Goal: Obtain resource: Download file/media

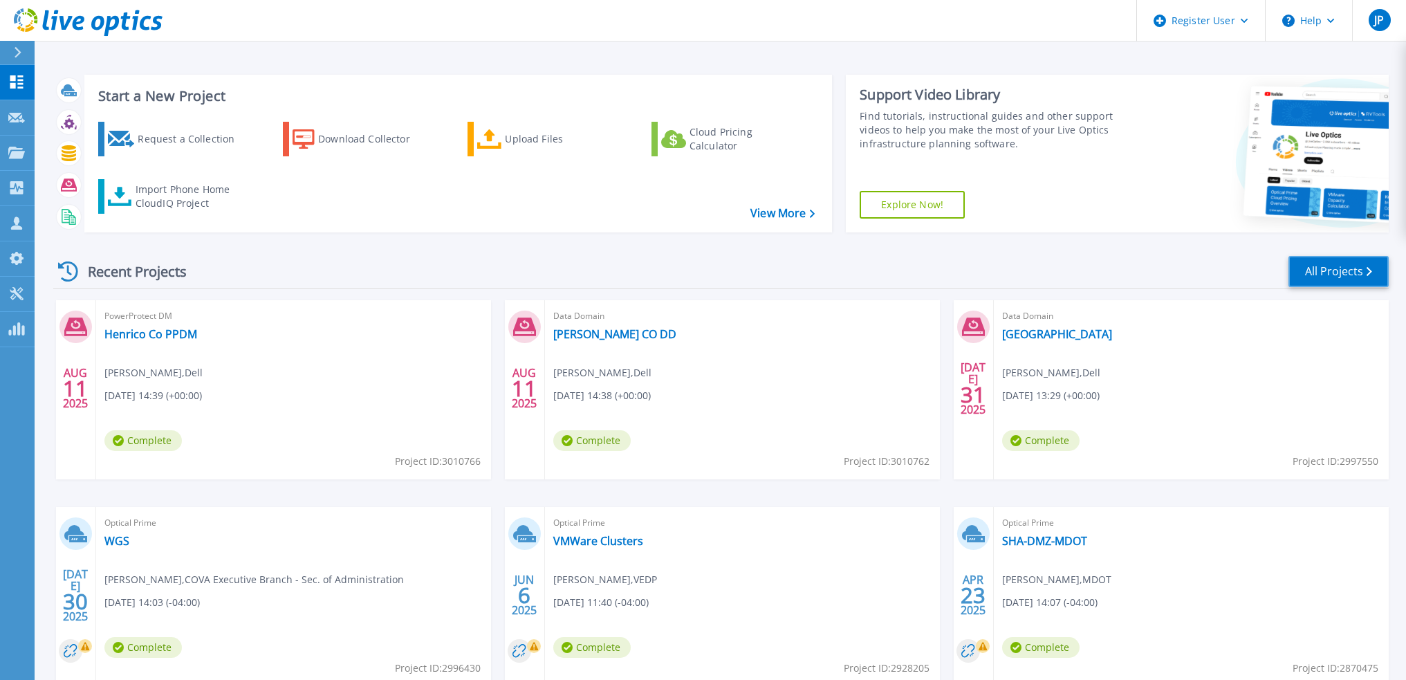
click at [1339, 267] on link "All Projects" at bounding box center [1338, 271] width 100 height 31
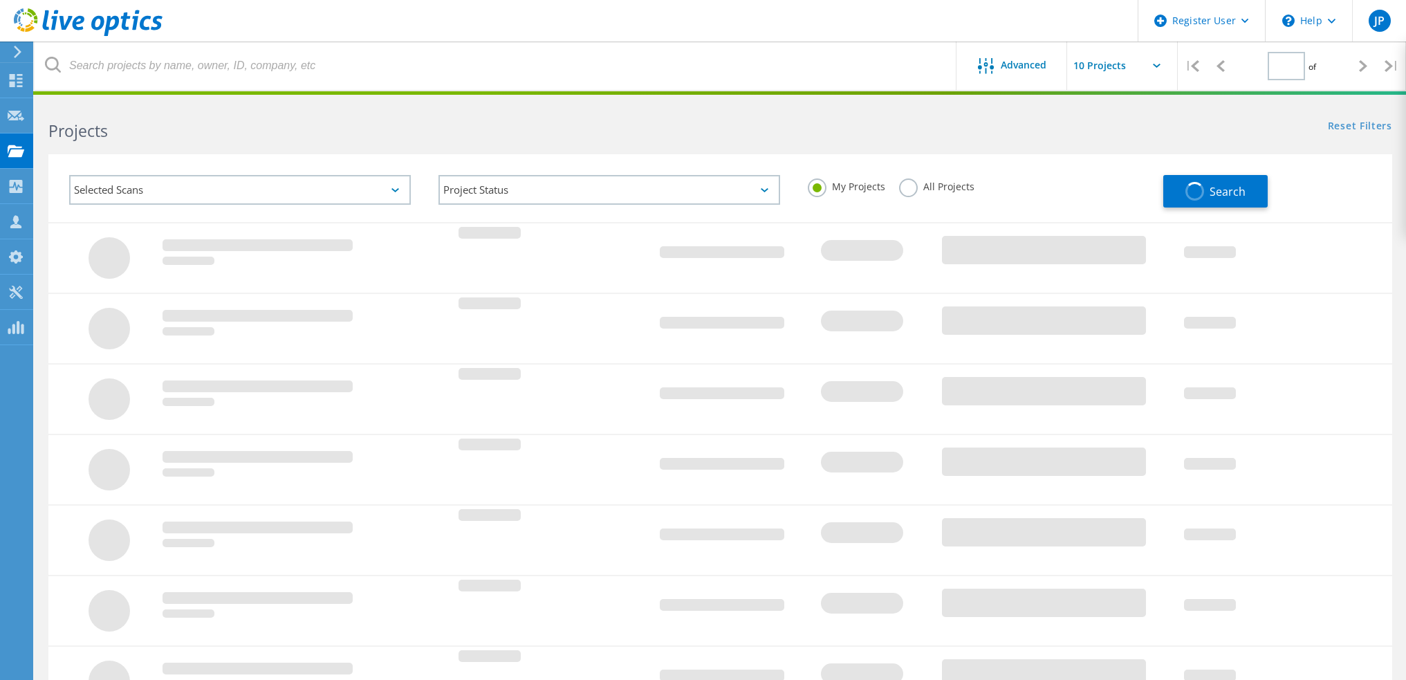
type input "1"
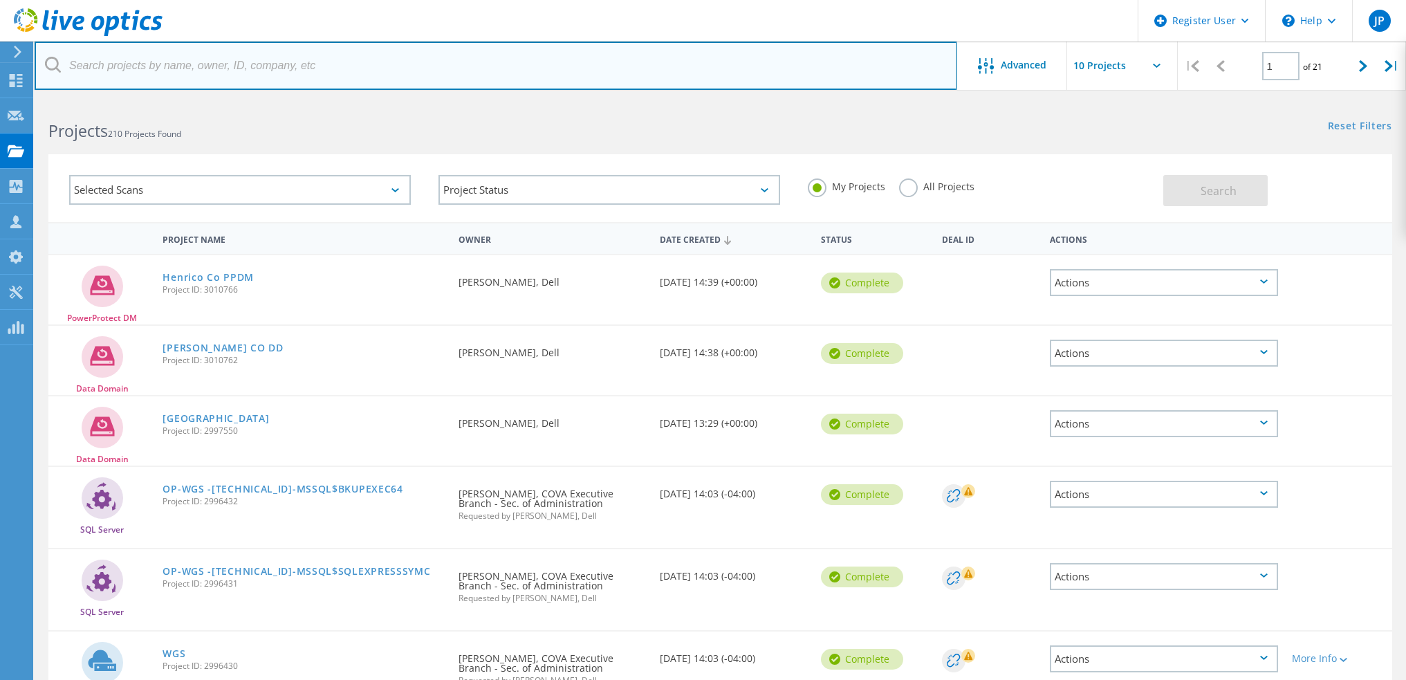
click at [292, 65] on input "text" at bounding box center [496, 65] width 922 height 48
type input "Scott.Polo@rva.gov"
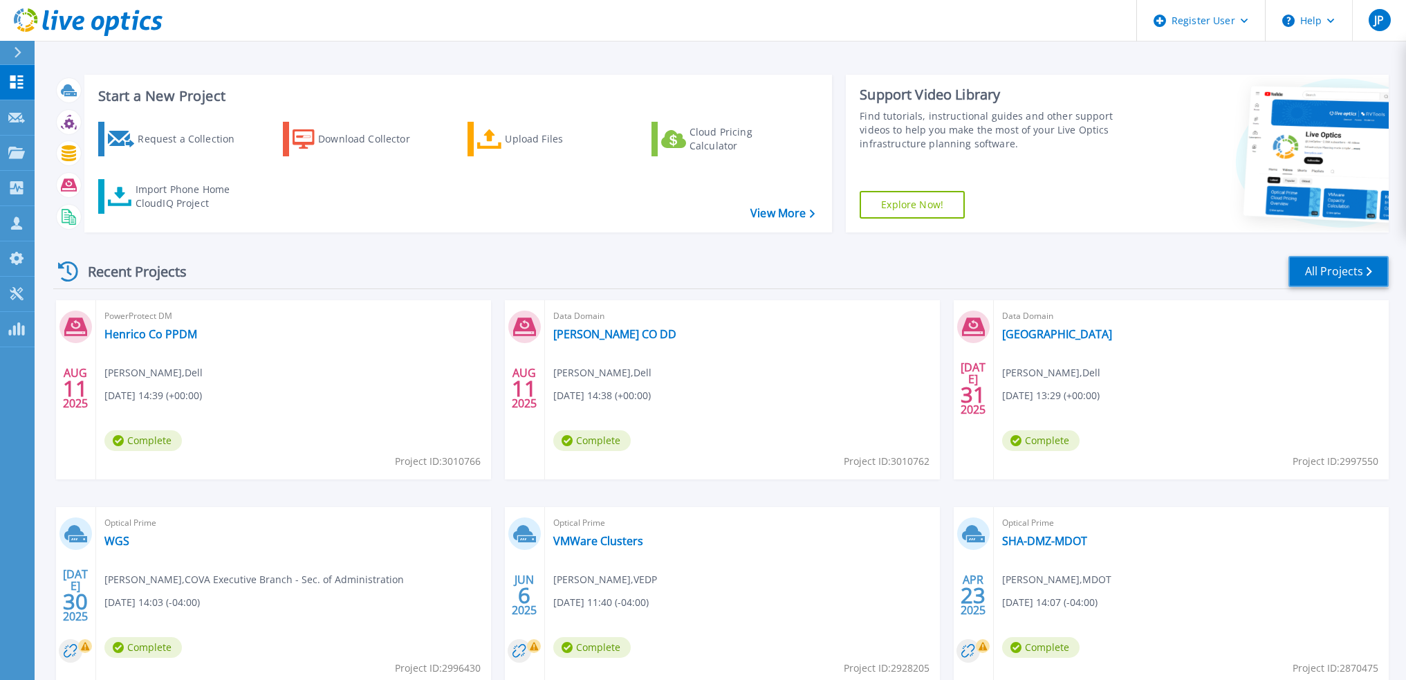
click at [1343, 270] on link "All Projects" at bounding box center [1338, 271] width 100 height 31
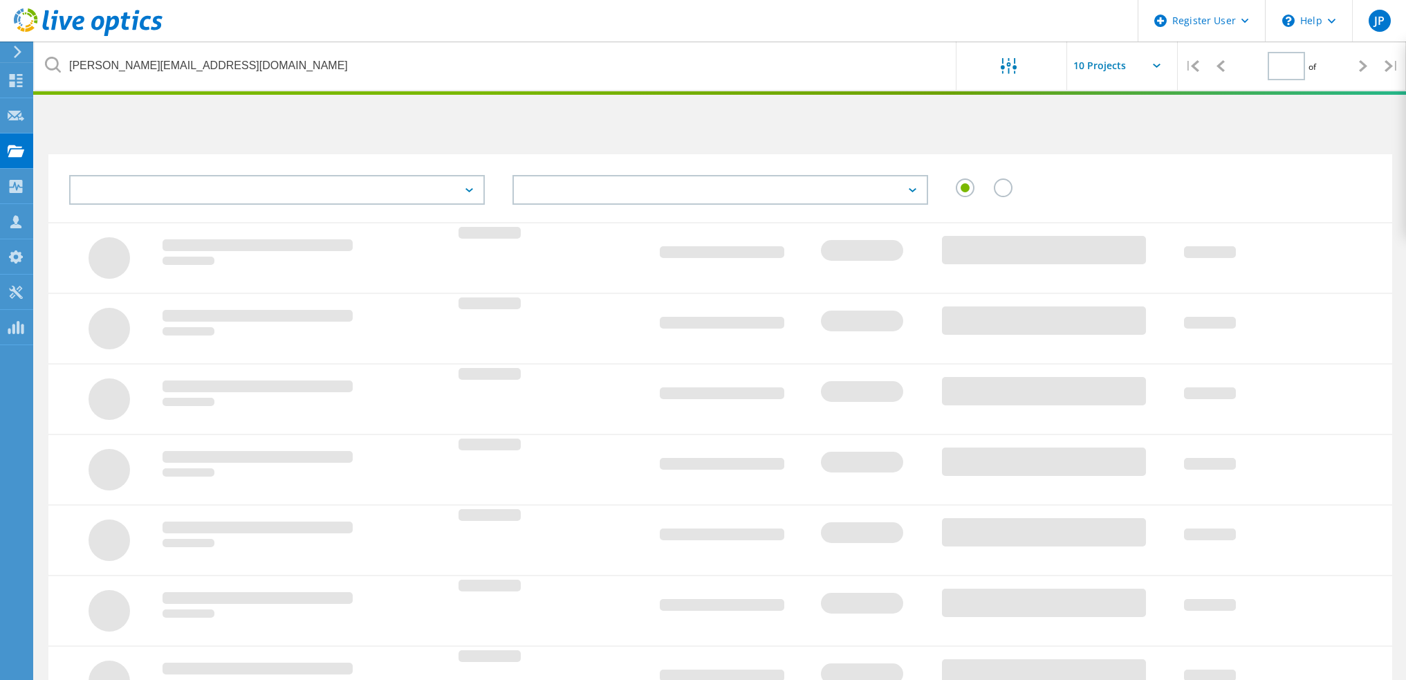
type input "1"
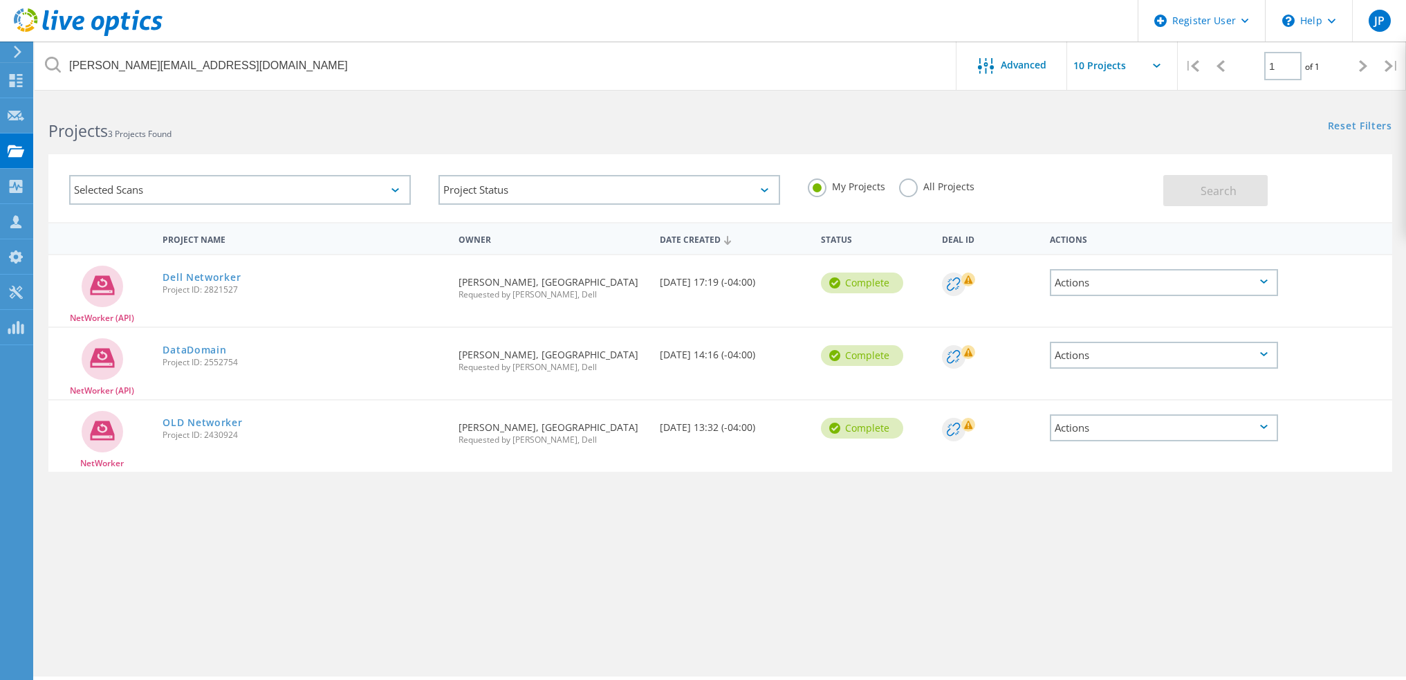
click at [917, 185] on label "All Projects" at bounding box center [936, 184] width 75 height 13
click at [0, 0] on input "All Projects" at bounding box center [0, 0] width 0 height 0
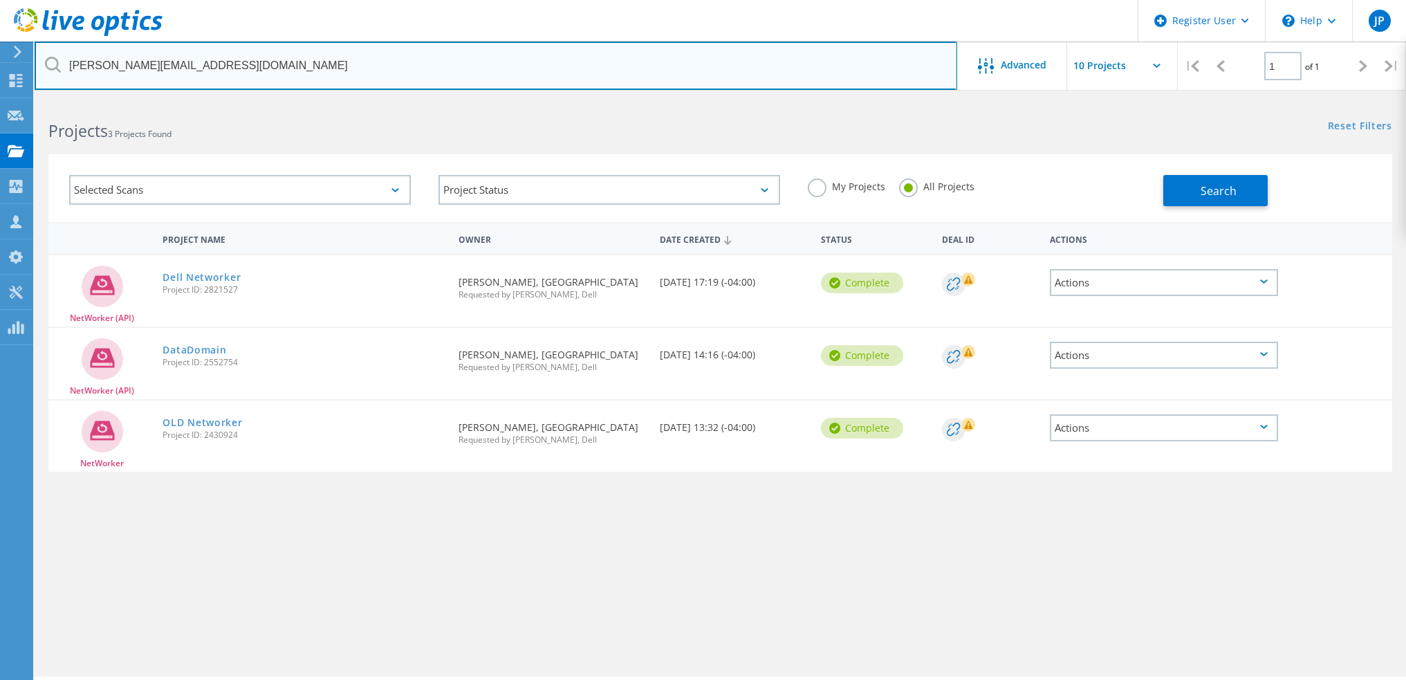
click at [227, 55] on input "Scott.Polo@rva.gov" at bounding box center [496, 65] width 922 height 48
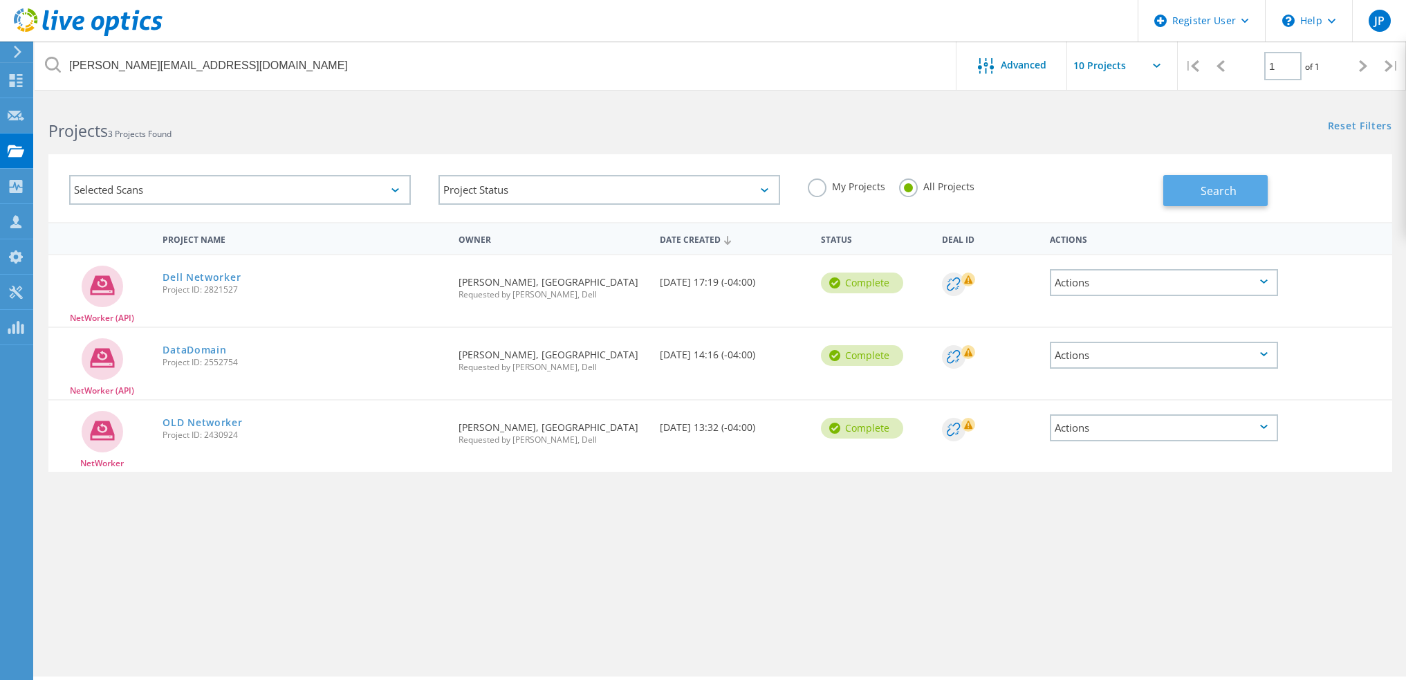
click at [1222, 182] on button "Search" at bounding box center [1215, 190] width 104 height 31
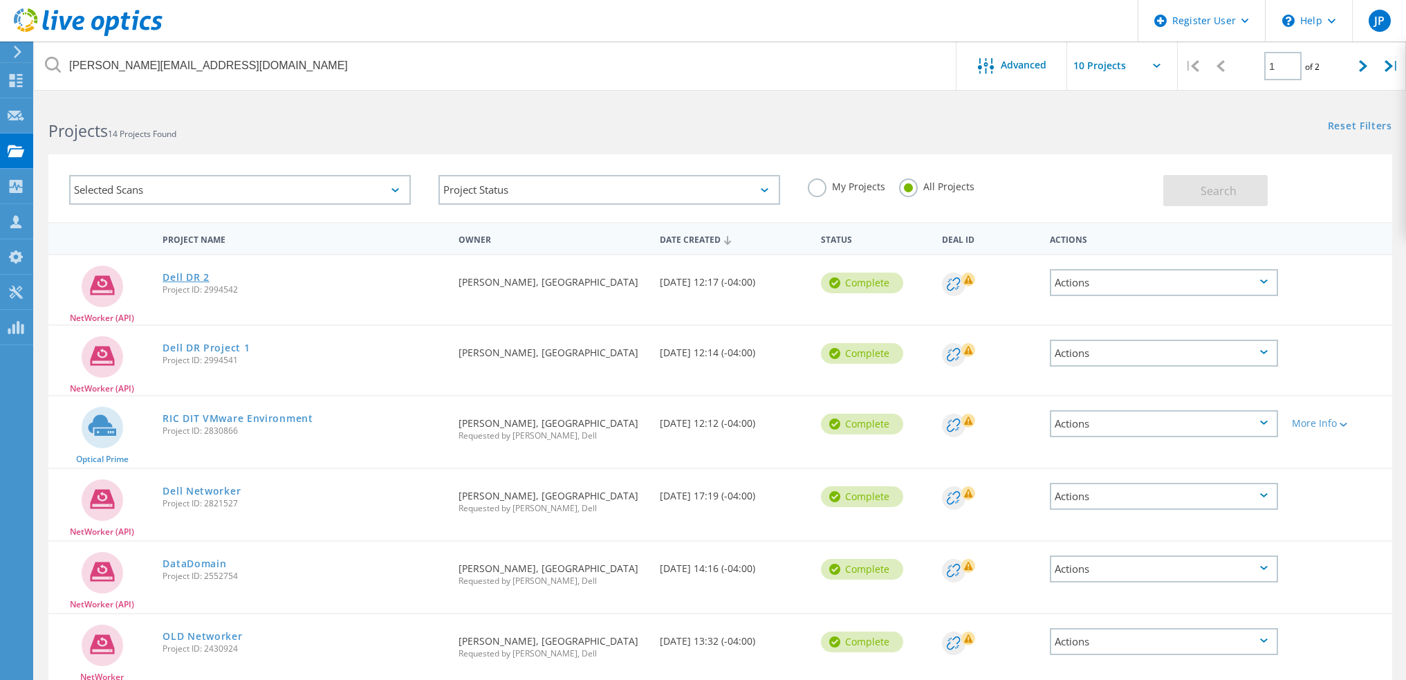
click at [182, 277] on link "Dell DR 2" at bounding box center [185, 277] width 46 height 10
click at [188, 346] on link "Dell DR Project 1" at bounding box center [205, 348] width 87 height 10
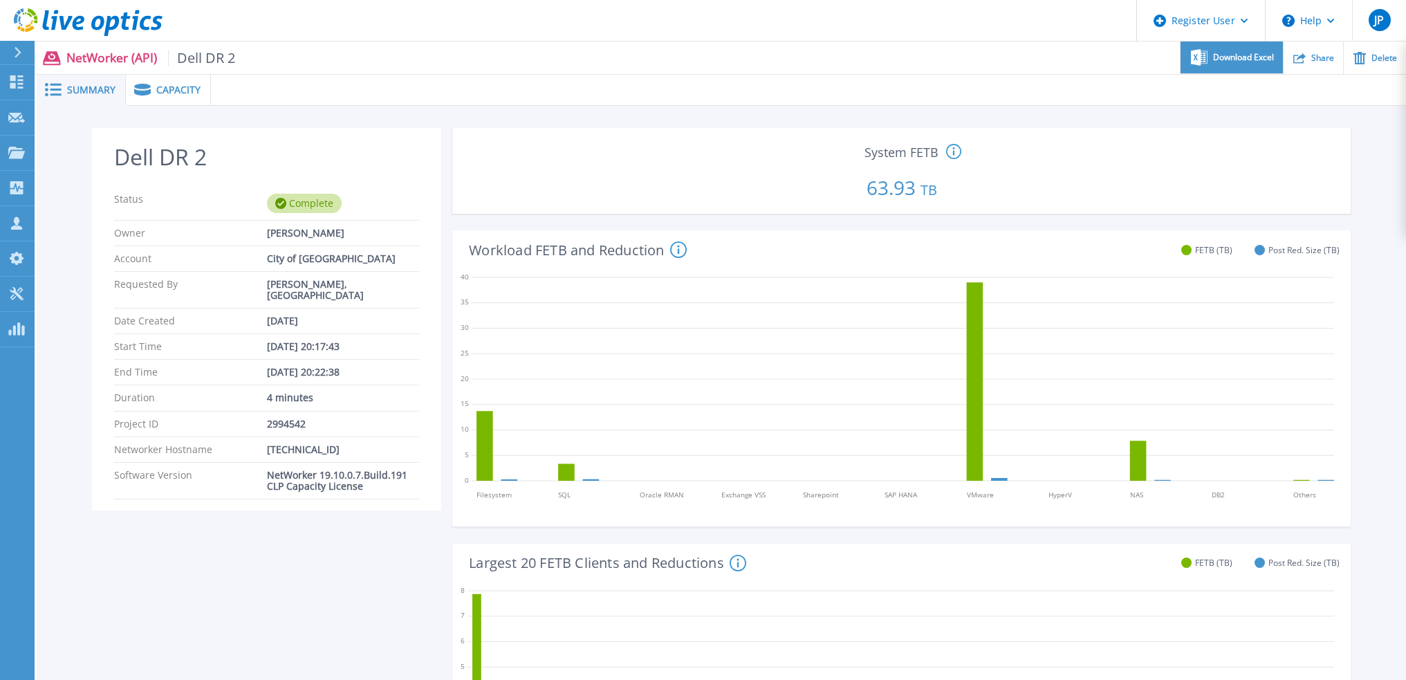
click at [1256, 64] on div "Download Excel" at bounding box center [1231, 57] width 102 height 32
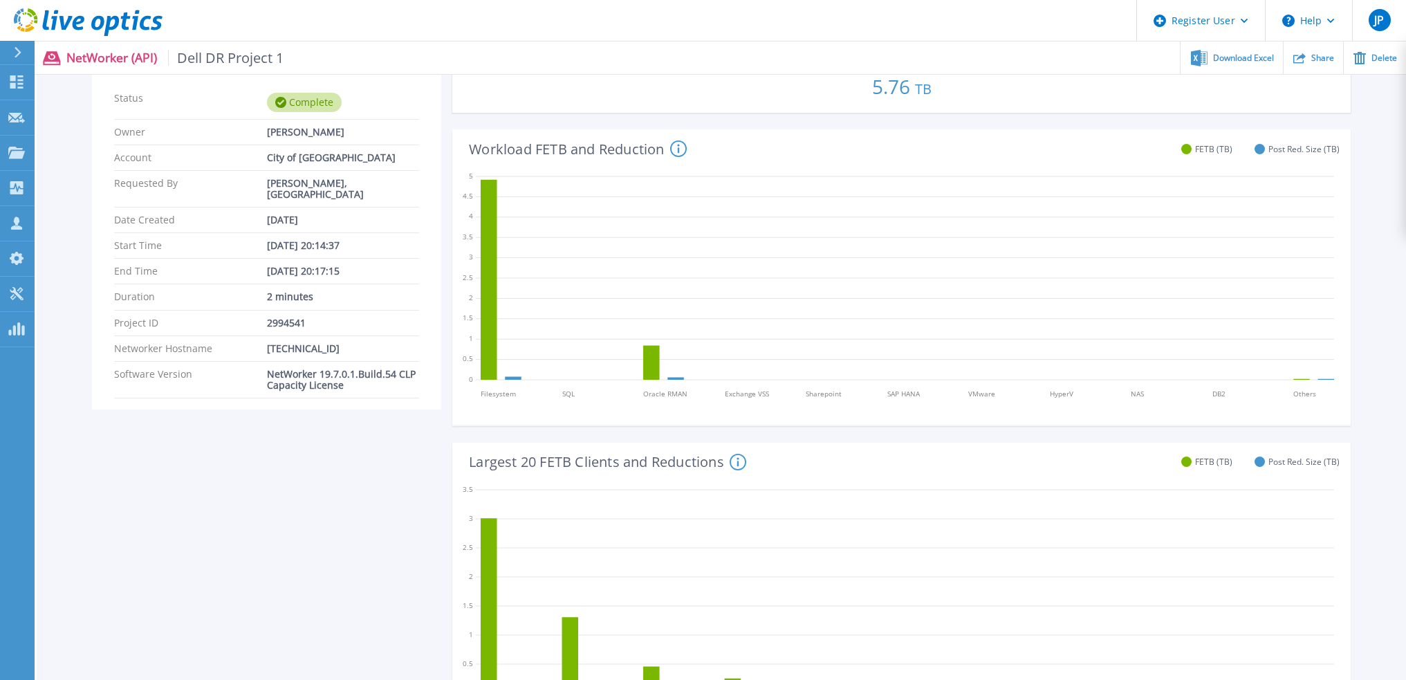
scroll to position [69, 0]
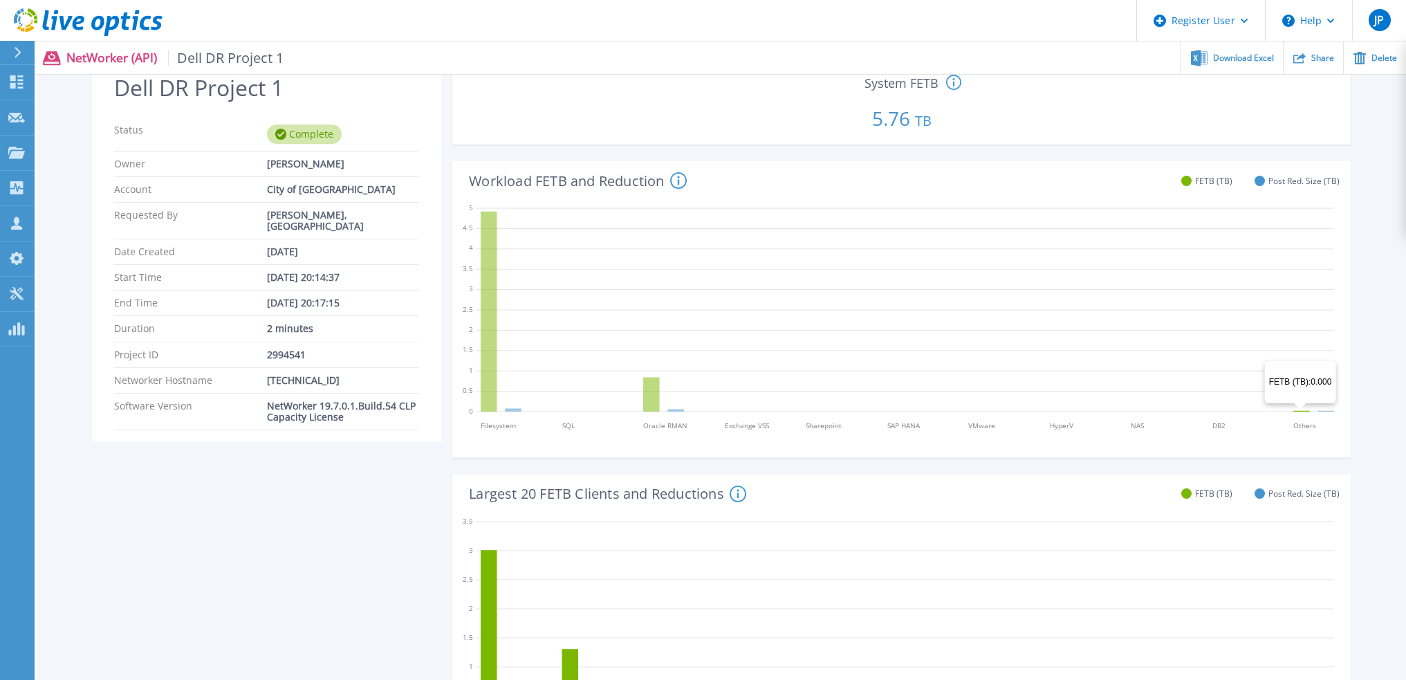
click at [1300, 411] on icon at bounding box center [1301, 411] width 17 height 1
click at [1299, 412] on icon at bounding box center [905, 307] width 858 height 221
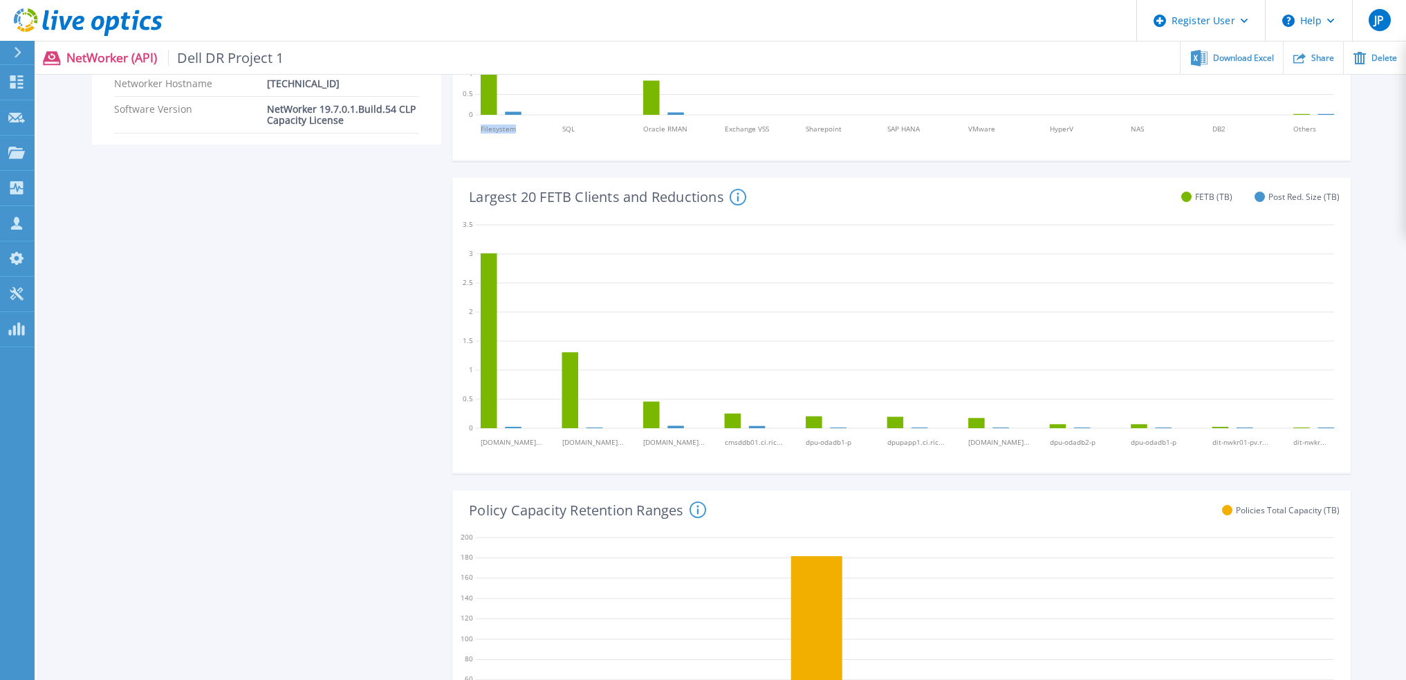
scroll to position [0, 0]
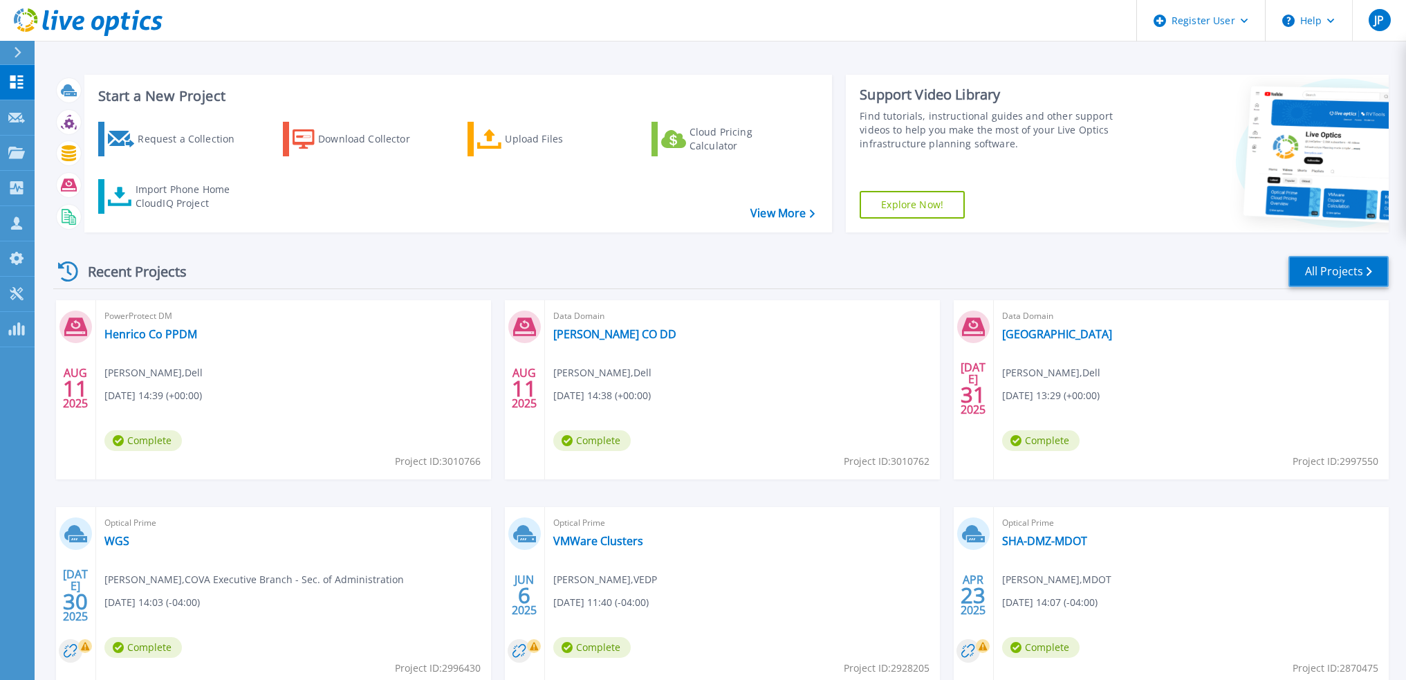
click at [1328, 269] on link "All Projects" at bounding box center [1338, 271] width 100 height 31
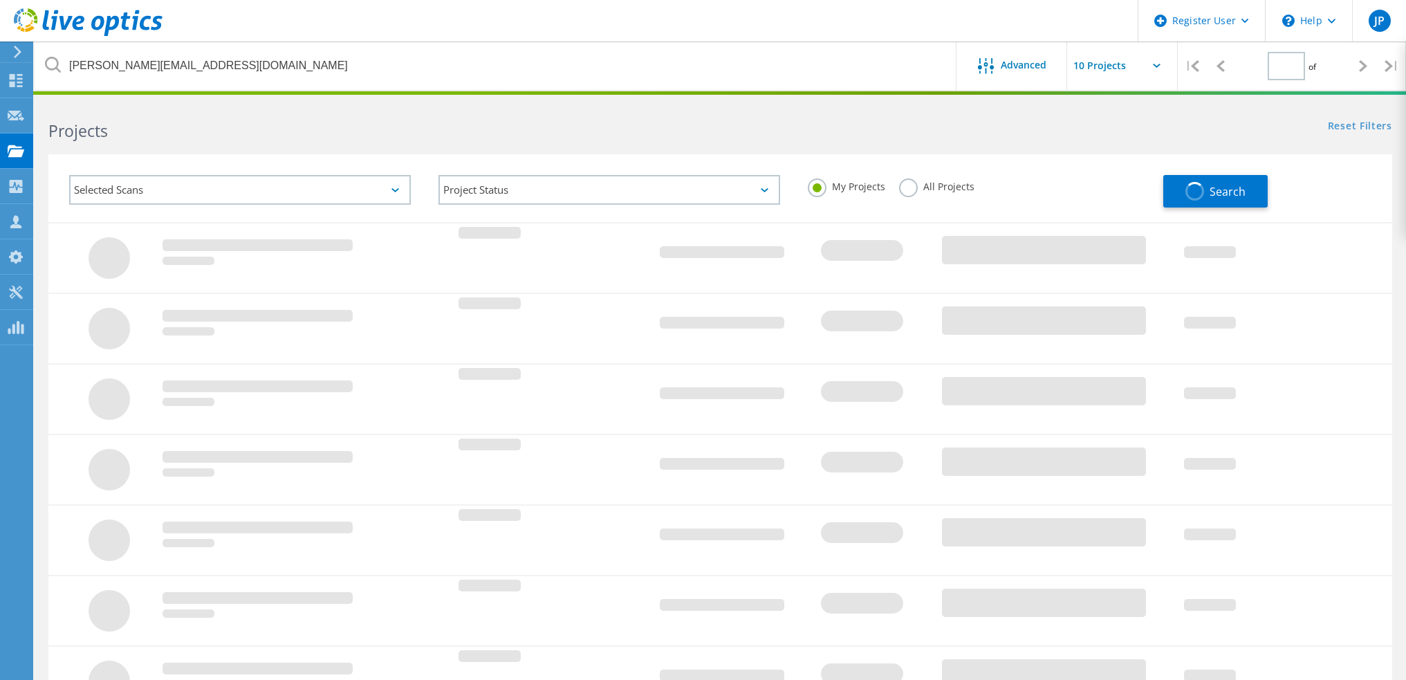
type input "1"
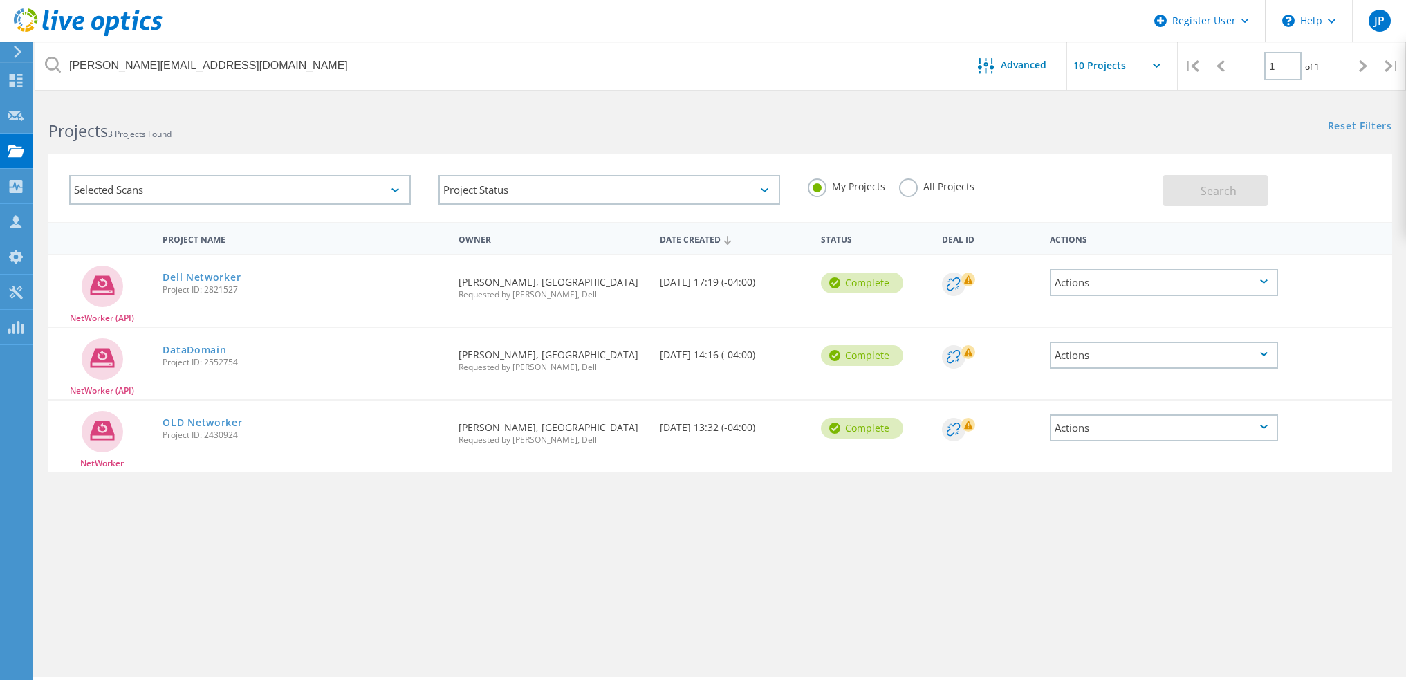
click at [946, 186] on label "All Projects" at bounding box center [936, 184] width 75 height 13
click at [0, 0] on input "All Projects" at bounding box center [0, 0] width 0 height 0
click at [1239, 185] on button "Search" at bounding box center [1215, 190] width 104 height 31
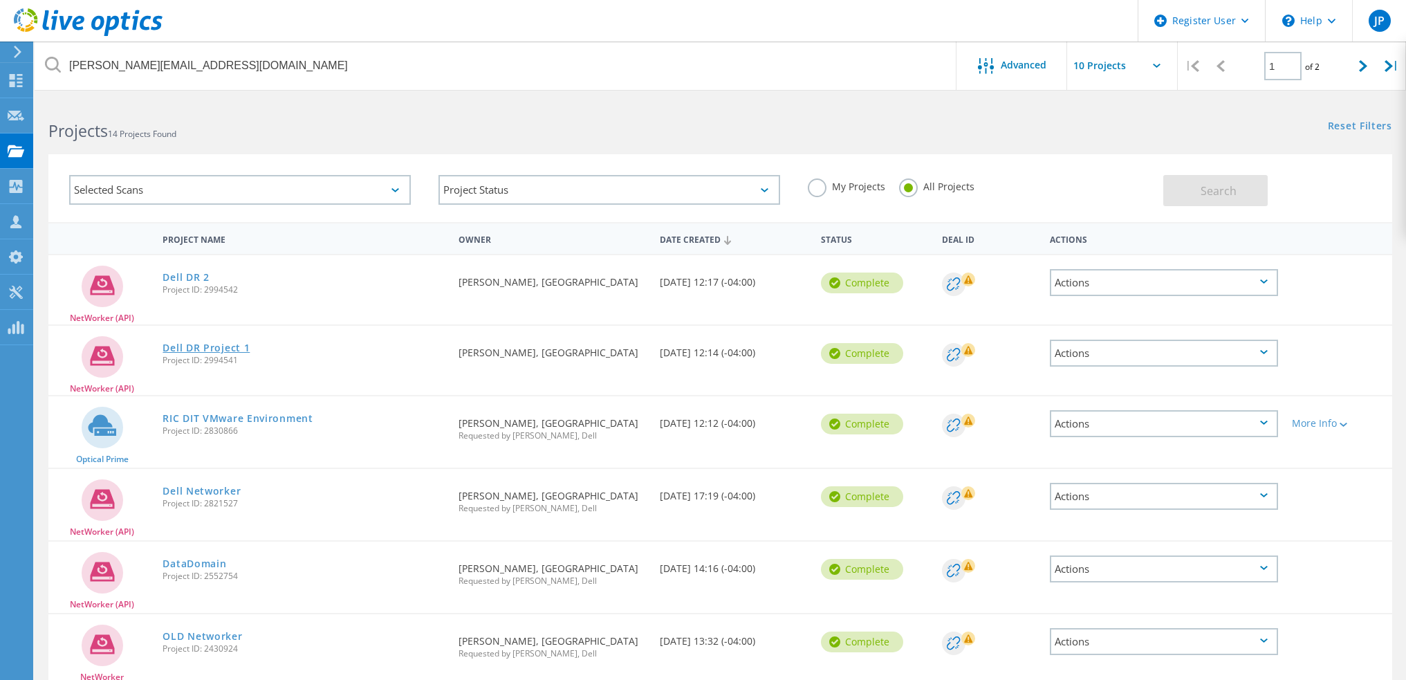
click at [205, 348] on link "Dell DR Project 1" at bounding box center [205, 348] width 87 height 10
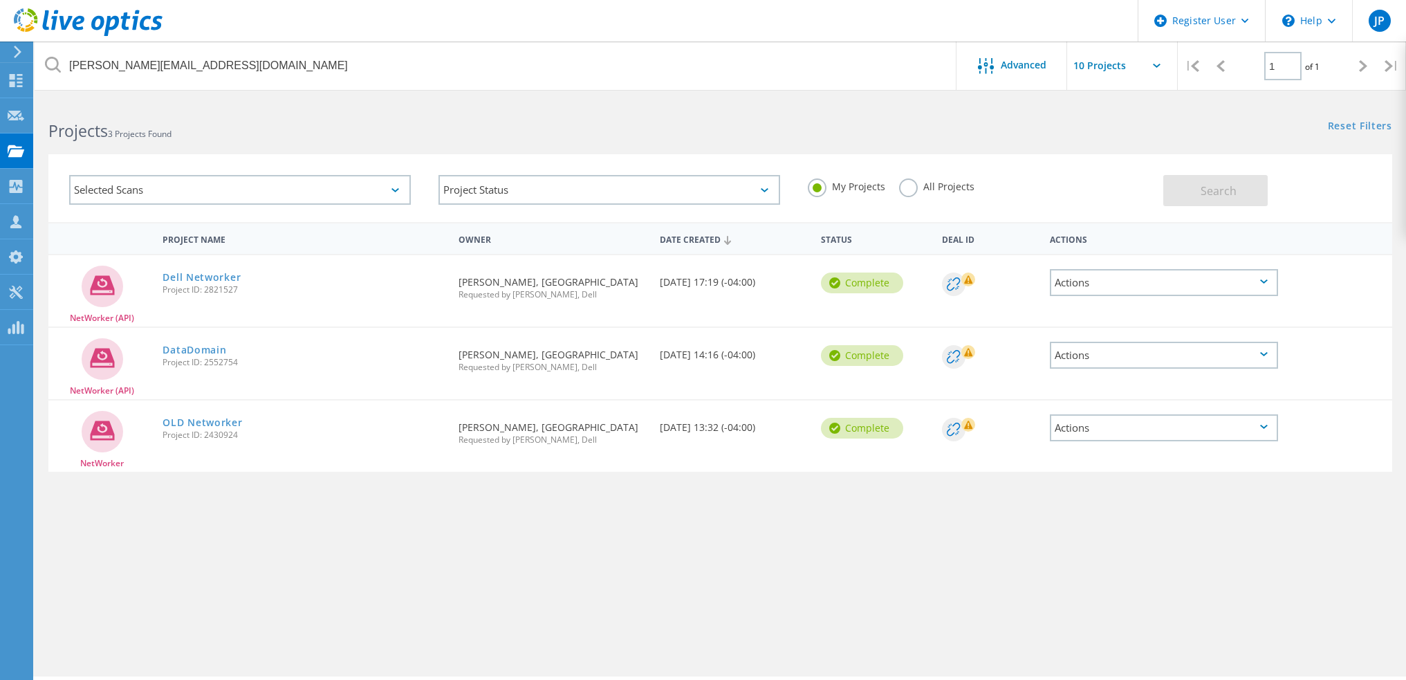
click at [922, 192] on label "All Projects" at bounding box center [936, 184] width 75 height 13
click at [0, 0] on input "All Projects" at bounding box center [0, 0] width 0 height 0
click at [1208, 194] on span "Search" at bounding box center [1218, 190] width 36 height 15
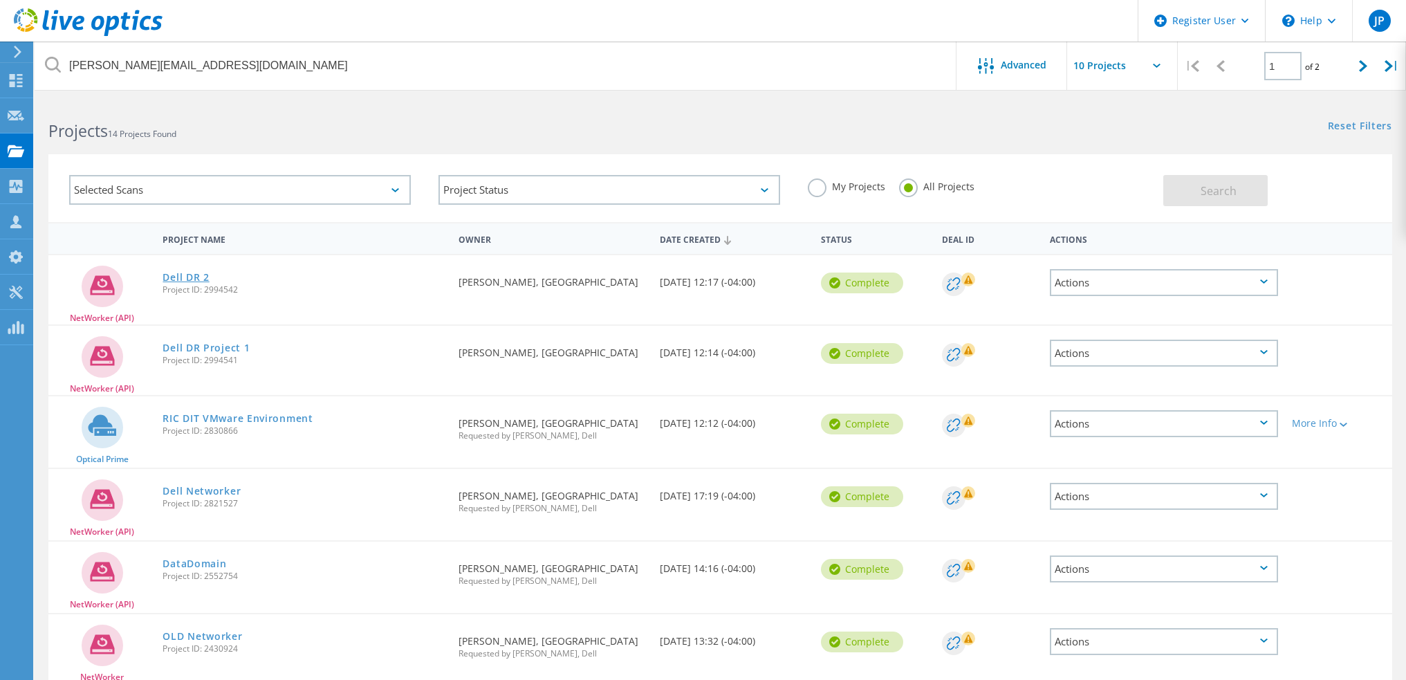
click at [198, 279] on link "Dell DR 2" at bounding box center [185, 277] width 46 height 10
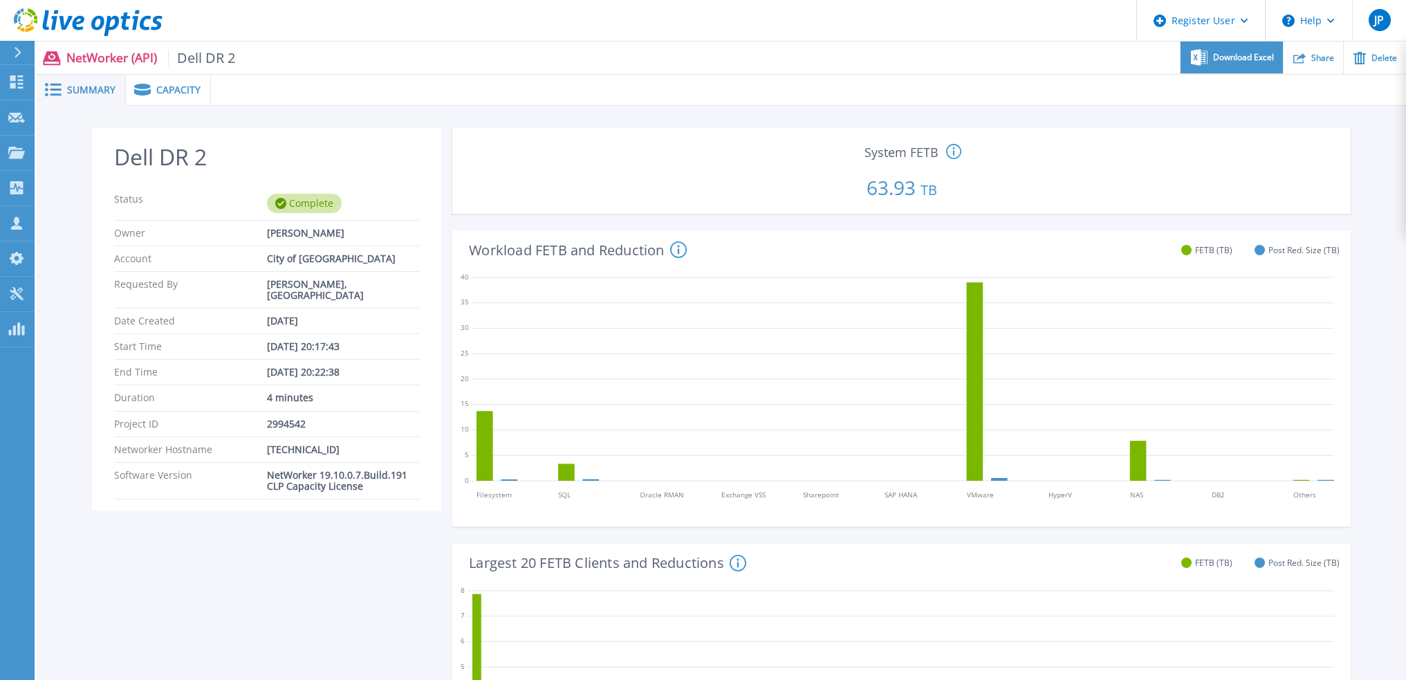
click at [1230, 55] on span "Download Excel" at bounding box center [1243, 57] width 61 height 8
